Goal: Find specific page/section: Find specific page/section

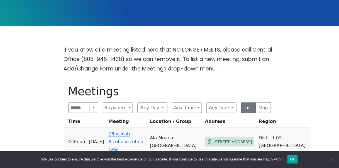
scroll to position [169, 0]
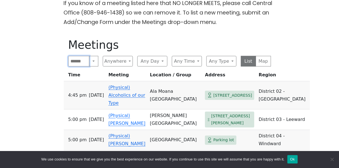
click at [76, 56] on input "Search" at bounding box center [78, 61] width 21 height 11
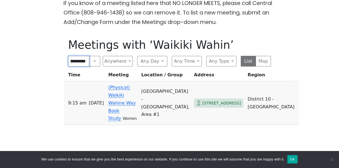
scroll to position [0, 14]
type input "**********"
click at [135, 85] on link "(Physical) Waikiki Wahine Way Book Study" at bounding box center [121, 103] width 27 height 36
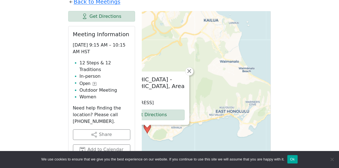
scroll to position [237, 0]
